Goal: Information Seeking & Learning: Learn about a topic

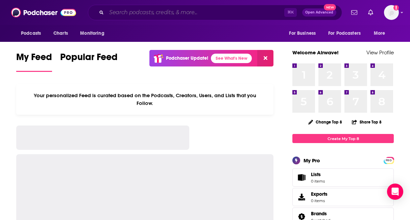
click at [141, 14] on input "Search podcasts, credits, & more..." at bounding box center [195, 12] width 178 height 11
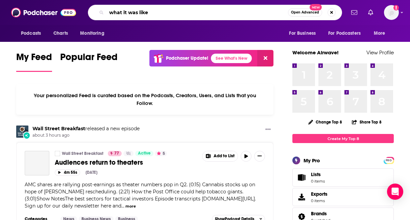
type input "what it was like"
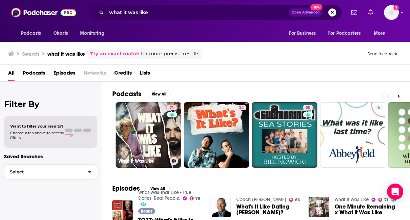
click at [152, 128] on link "71 What It Was Like" at bounding box center [149, 135] width 66 height 66
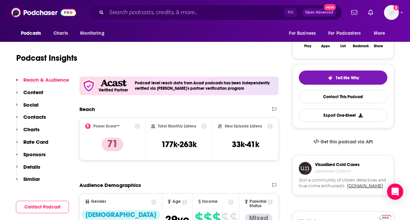
scroll to position [120, 0]
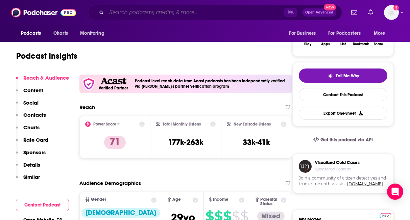
click at [123, 12] on input "Search podcasts, credits, & more..." at bounding box center [195, 12] width 178 height 11
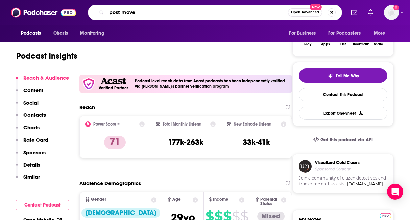
type input "post moves"
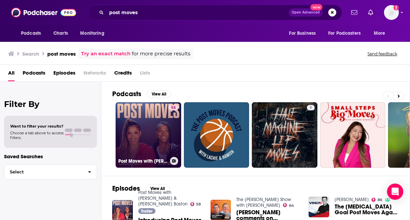
click at [165, 124] on link "58 Post Moves with [PERSON_NAME] & [PERSON_NAME]" at bounding box center [149, 135] width 66 height 66
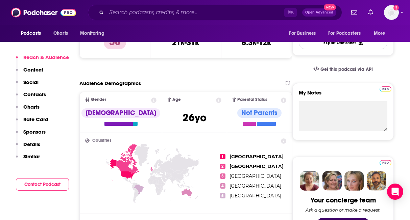
scroll to position [218, 0]
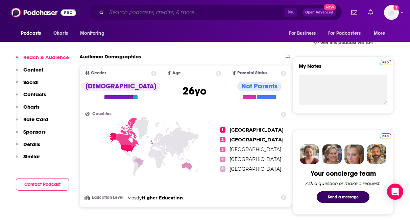
click at [137, 16] on input "Search podcasts, credits, & more..." at bounding box center [195, 12] width 178 height 11
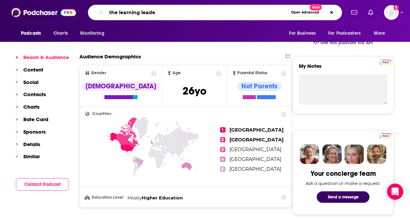
type input "the learning leader"
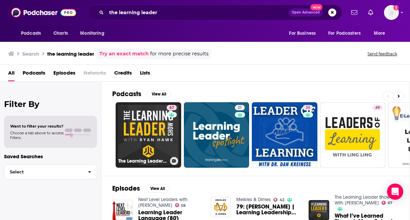
click at [153, 122] on link "67 The Learning Leader Show With [PERSON_NAME]" at bounding box center [149, 135] width 66 height 66
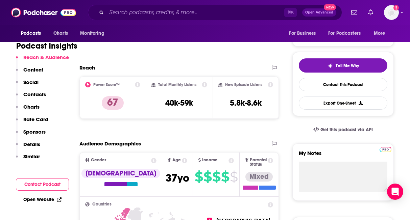
scroll to position [112, 0]
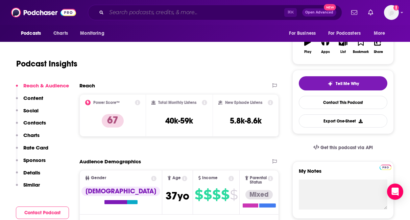
click at [129, 13] on input "Search podcasts, credits, & more..." at bounding box center [195, 12] width 178 height 11
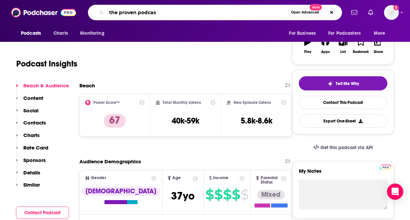
type input "the proven podcast"
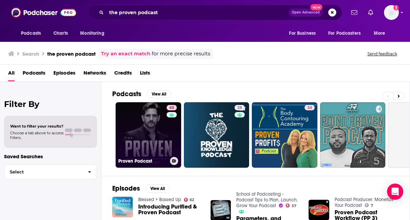
click at [168, 125] on div "60" at bounding box center [173, 131] width 12 height 52
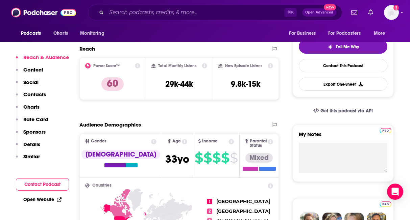
scroll to position [163, 0]
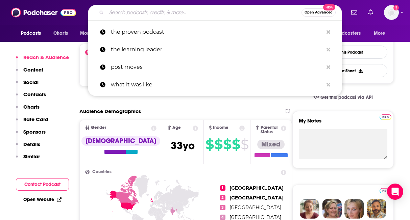
click at [132, 13] on input "Search podcasts, credits, & more..." at bounding box center [203, 12] width 195 height 11
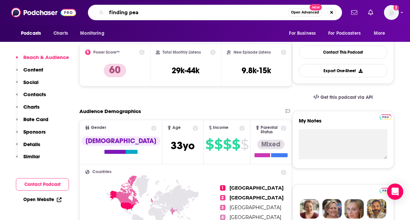
type input "finding peak"
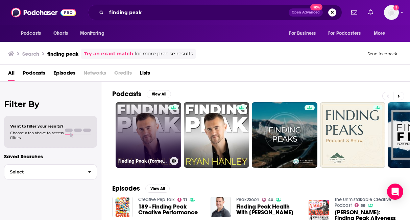
click at [167, 138] on link "Finding Peak [Formerly The [PERSON_NAME] Show]" at bounding box center [149, 135] width 66 height 66
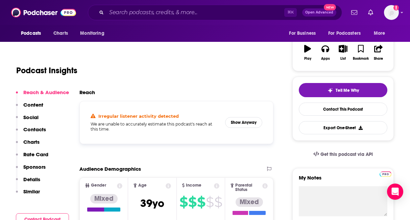
scroll to position [113, 0]
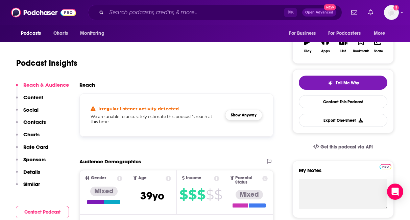
click at [248, 116] on button "Show Anyway" at bounding box center [243, 115] width 37 height 11
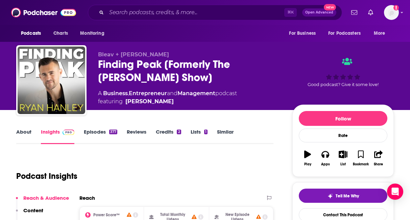
scroll to position [0, 0]
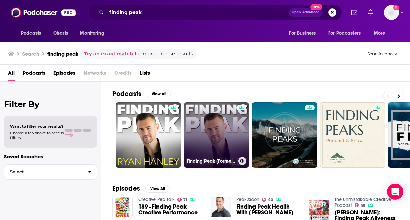
click at [225, 125] on link "Finding Peak [Formerly The [PERSON_NAME] Show]" at bounding box center [217, 135] width 66 height 66
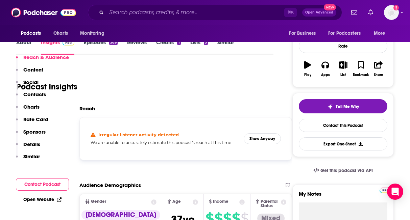
scroll to position [79, 0]
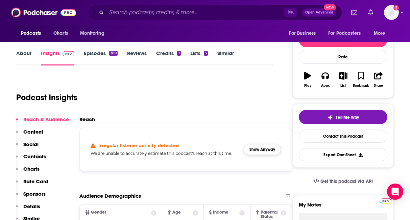
click at [265, 154] on button "Show Anyway" at bounding box center [262, 149] width 37 height 11
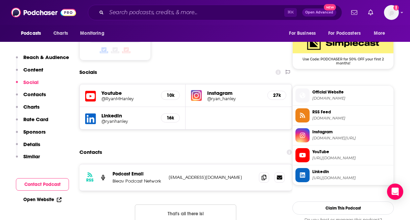
scroll to position [563, 0]
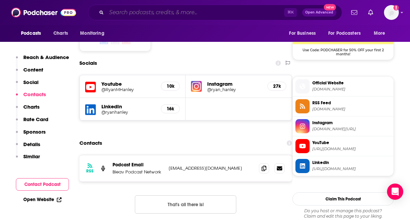
click at [124, 10] on input "Search podcasts, credits, & more..." at bounding box center [195, 12] width 178 height 11
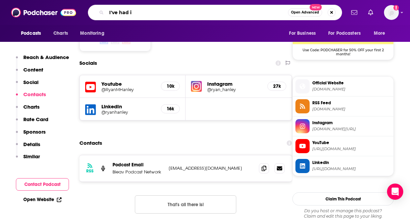
type input "I've had it"
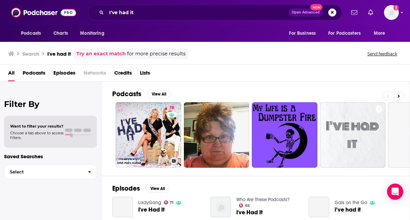
click at [151, 126] on link "78 I've Had It" at bounding box center [149, 135] width 66 height 66
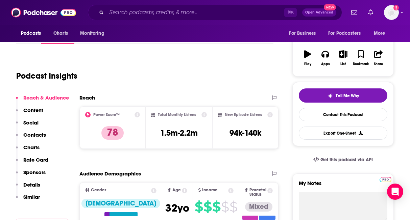
scroll to position [110, 0]
